Goal: Transaction & Acquisition: Purchase product/service

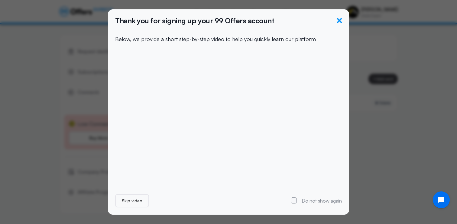
click at [340, 19] on icon "button" at bounding box center [339, 20] width 5 height 5
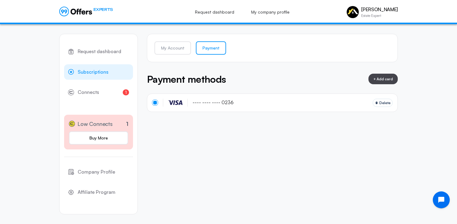
click at [108, 73] on link "Subscriptions" at bounding box center [98, 72] width 69 height 16
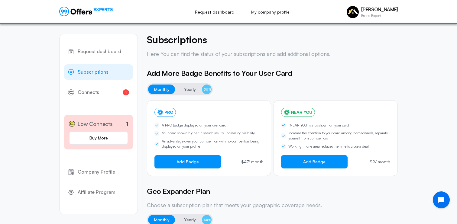
click at [186, 90] on span "Yearly" at bounding box center [190, 89] width 12 height 7
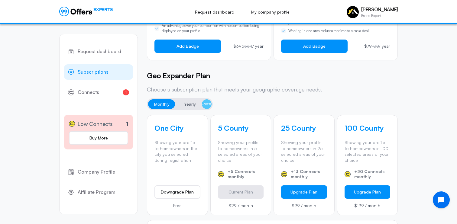
scroll to position [119, 0]
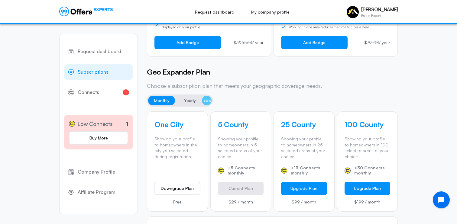
click at [189, 100] on span "Yearly" at bounding box center [190, 100] width 12 height 7
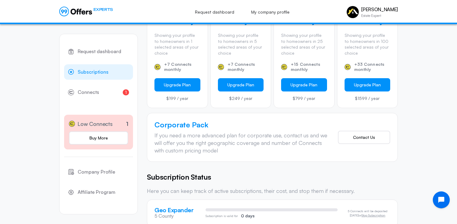
scroll to position [235, 0]
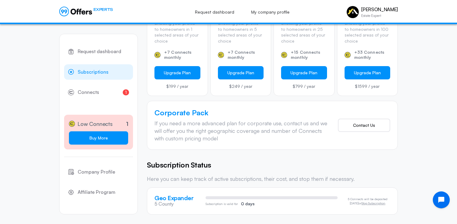
click at [102, 139] on link "Buy More" at bounding box center [98, 138] width 59 height 13
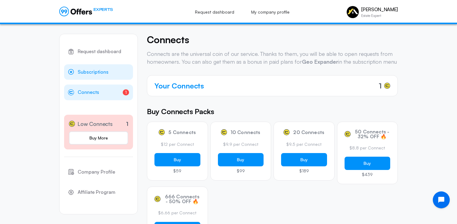
click at [104, 71] on span "Subscriptions" at bounding box center [93, 72] width 31 height 8
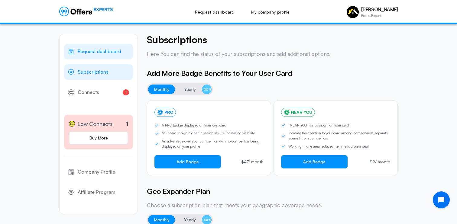
click at [111, 50] on span "Request dashboard" at bounding box center [100, 52] width 44 height 8
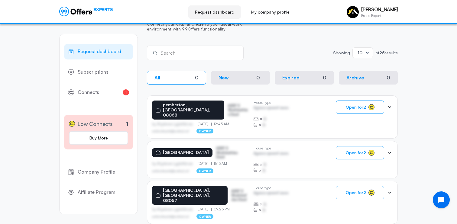
scroll to position [116, 0]
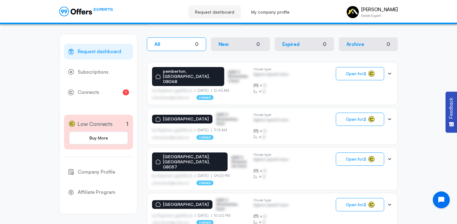
drag, startPoint x: 367, startPoint y: 75, endPoint x: 304, endPoint y: 110, distance: 72.5
click at [361, 73] on span "Open for 2" at bounding box center [356, 73] width 20 height 5
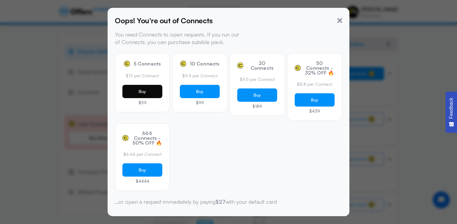
click at [154, 93] on button "Buy" at bounding box center [143, 91] width 40 height 13
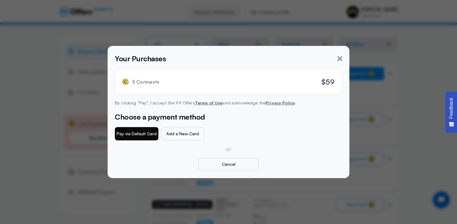
click at [137, 137] on button "Pay via Default Card" at bounding box center [137, 133] width 44 height 13
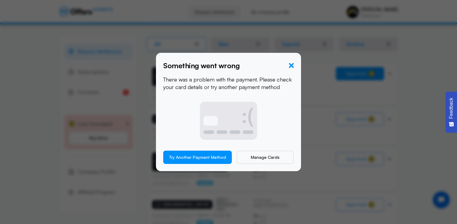
click at [292, 66] on icon "button" at bounding box center [291, 65] width 5 height 5
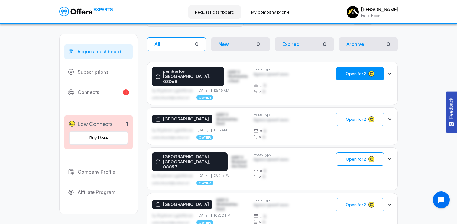
scroll to position [0, 0]
